Goal: Complete application form

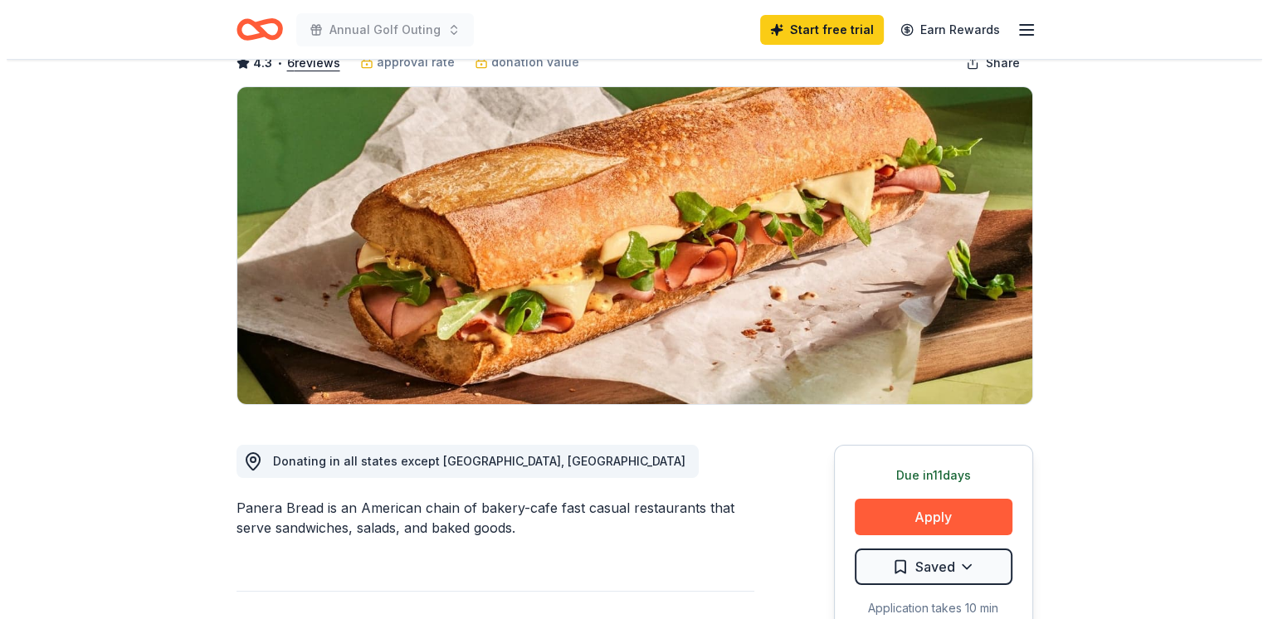
scroll to position [154, 0]
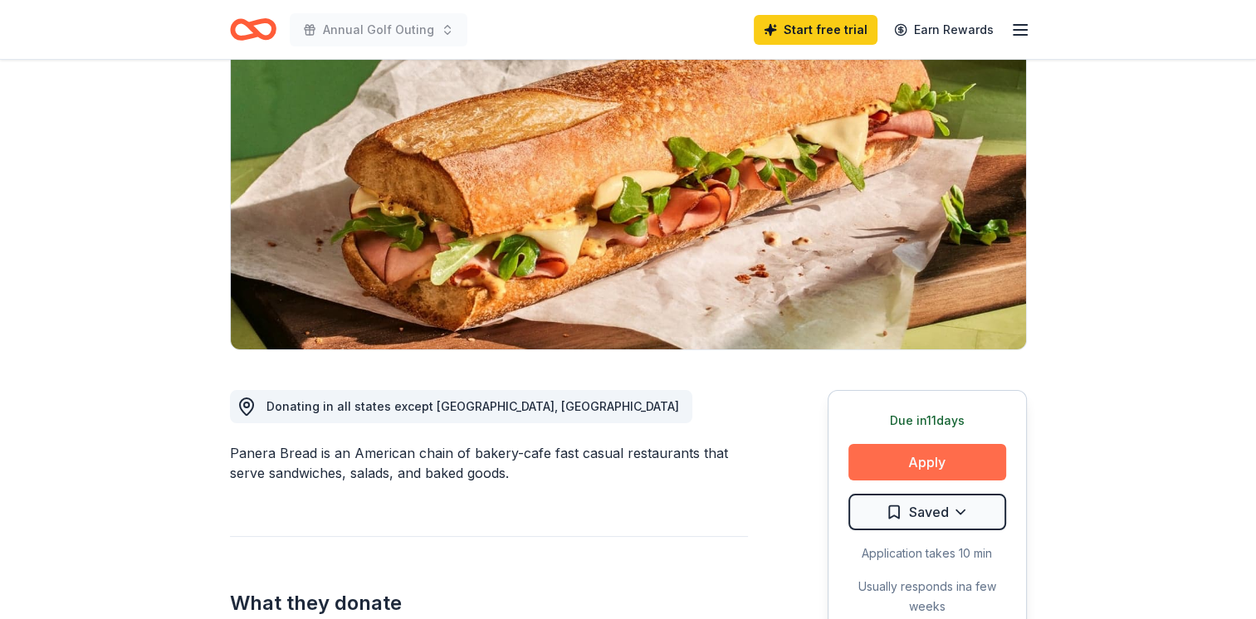
click at [928, 466] on button "Apply" at bounding box center [927, 462] width 158 height 37
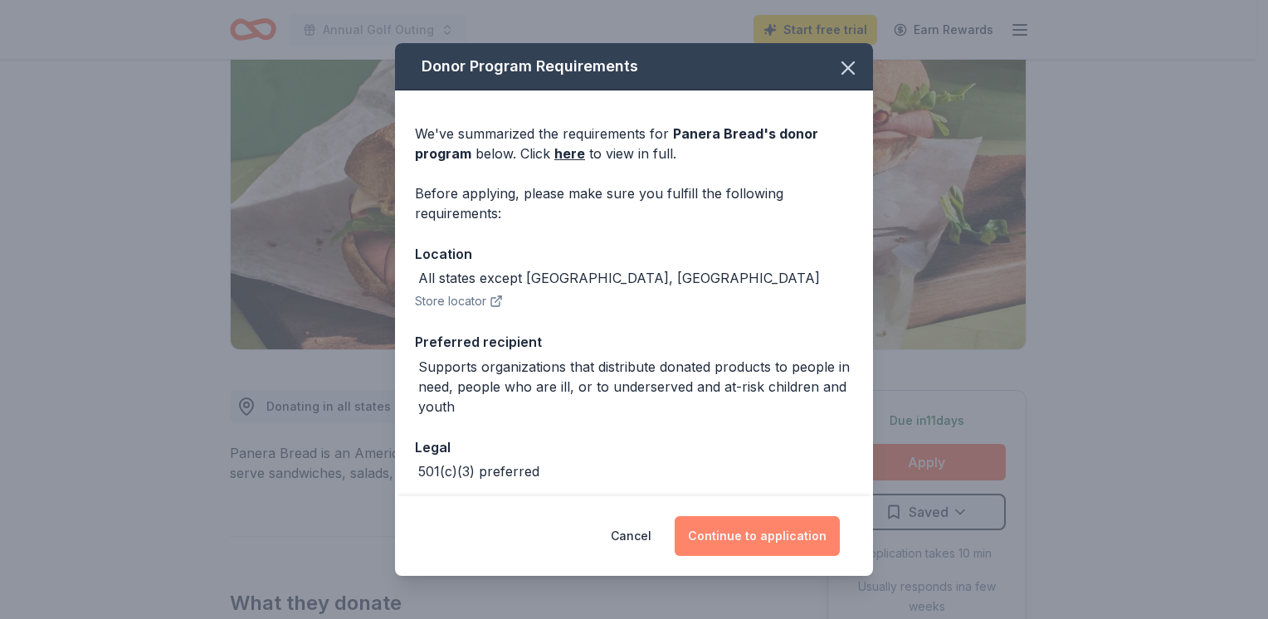
click at [762, 540] on button "Continue to application" at bounding box center [757, 536] width 165 height 40
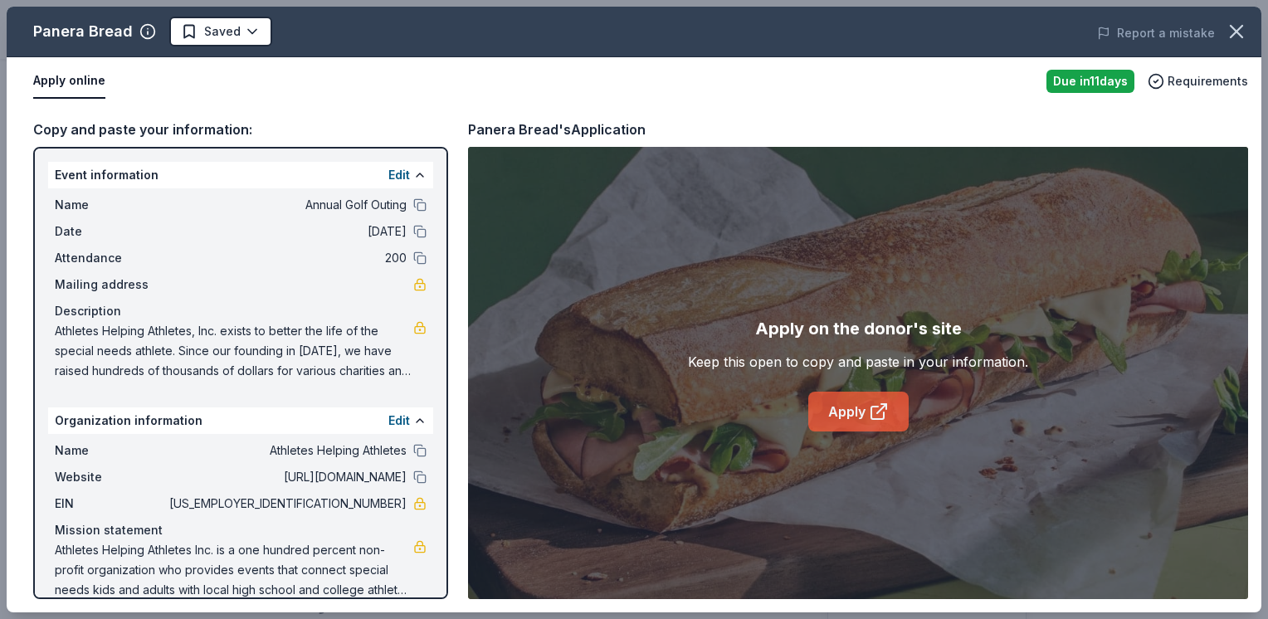
click at [855, 414] on link "Apply" at bounding box center [858, 412] width 100 height 40
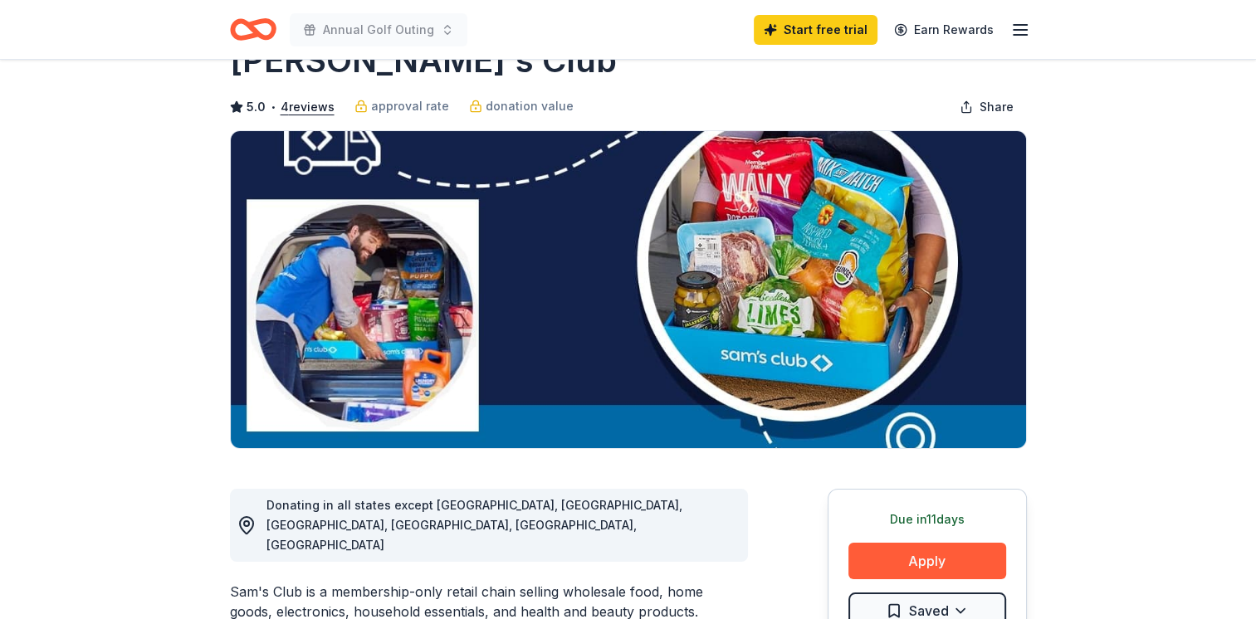
scroll to position [66, 0]
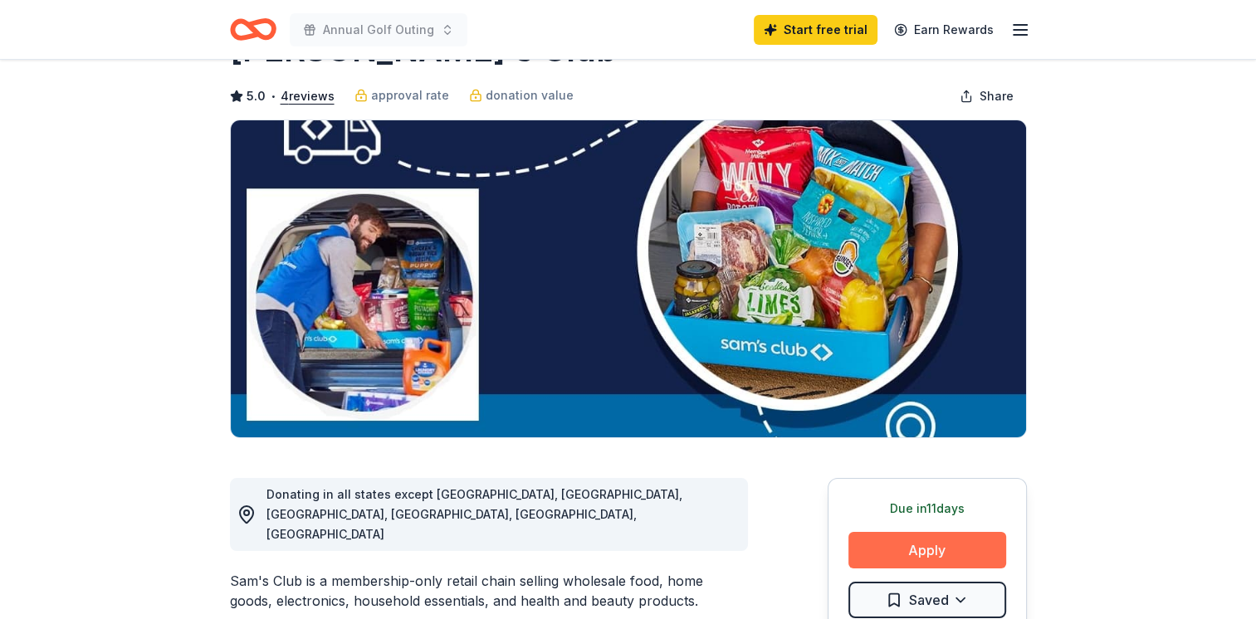
click at [946, 551] on button "Apply" at bounding box center [927, 550] width 158 height 37
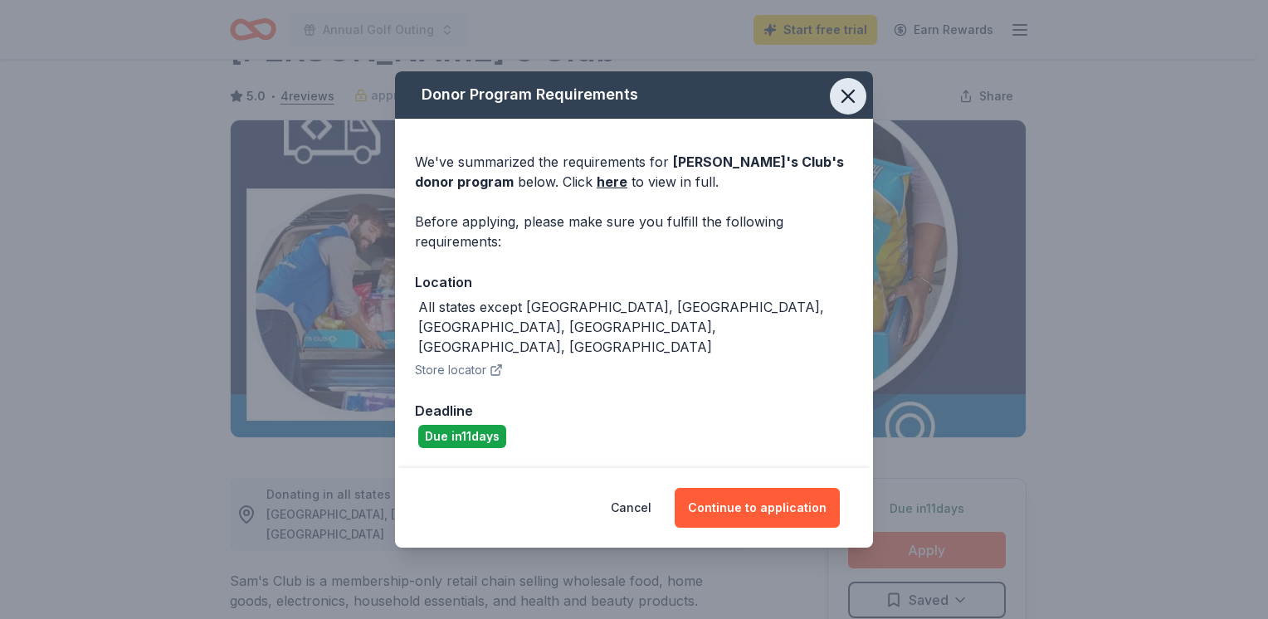
click at [849, 108] on icon "button" at bounding box center [848, 96] width 23 height 23
